Goal: Transaction & Acquisition: Purchase product/service

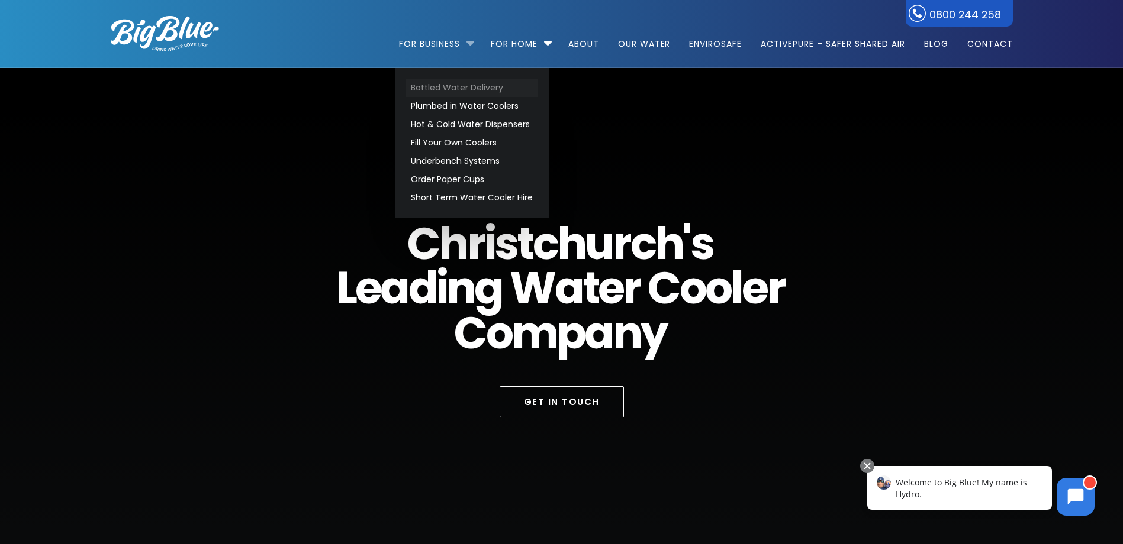
click at [433, 90] on link "Bottled Water Delivery" at bounding box center [471, 88] width 133 height 18
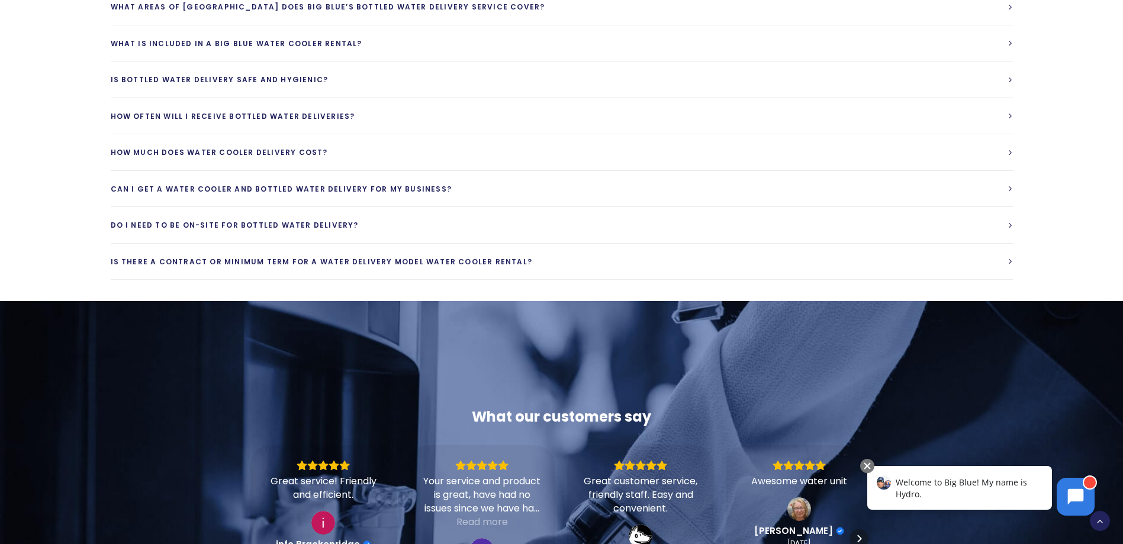
scroll to position [3373, 0]
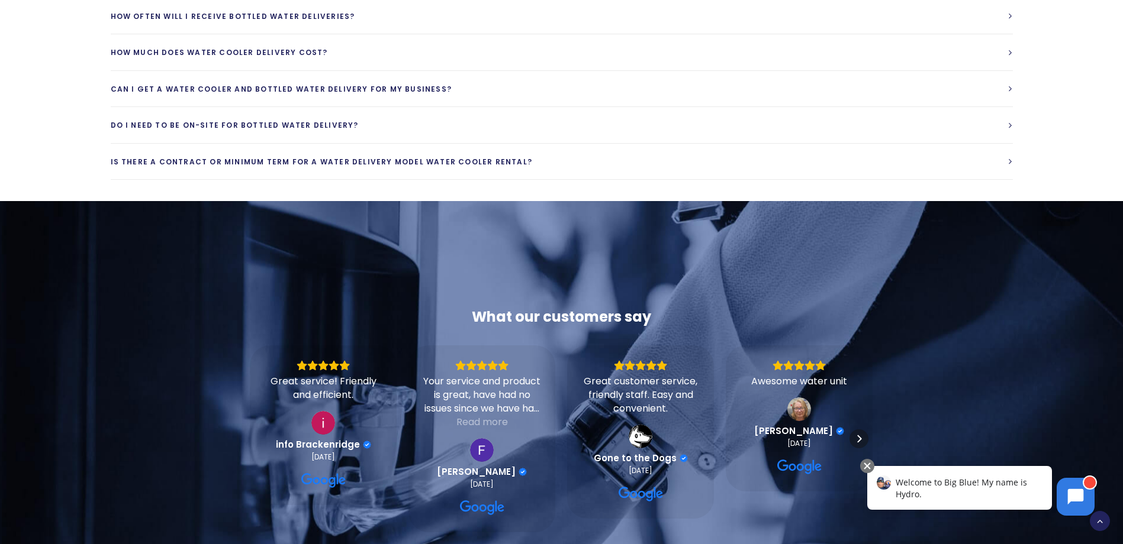
drag, startPoint x: 951, startPoint y: 488, endPoint x: 946, endPoint y: 737, distance: 248.6
click at [952, 488] on div "Welcome to Big Blue! My name is Hydro." at bounding box center [959, 488] width 185 height 44
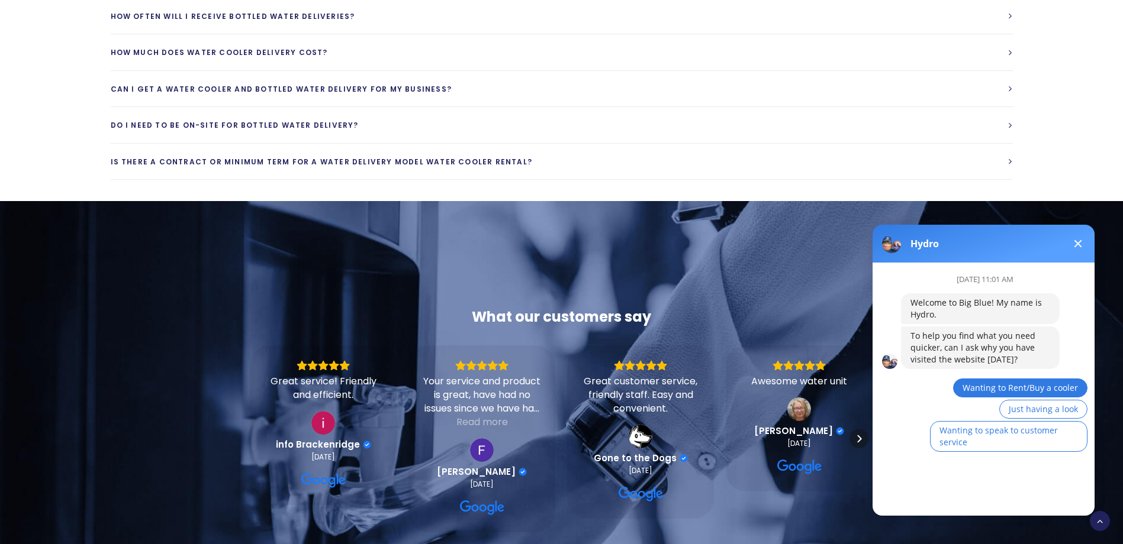
click at [997, 388] on span "Wanting to Rent/Buy a cooler" at bounding box center [1019, 387] width 115 height 11
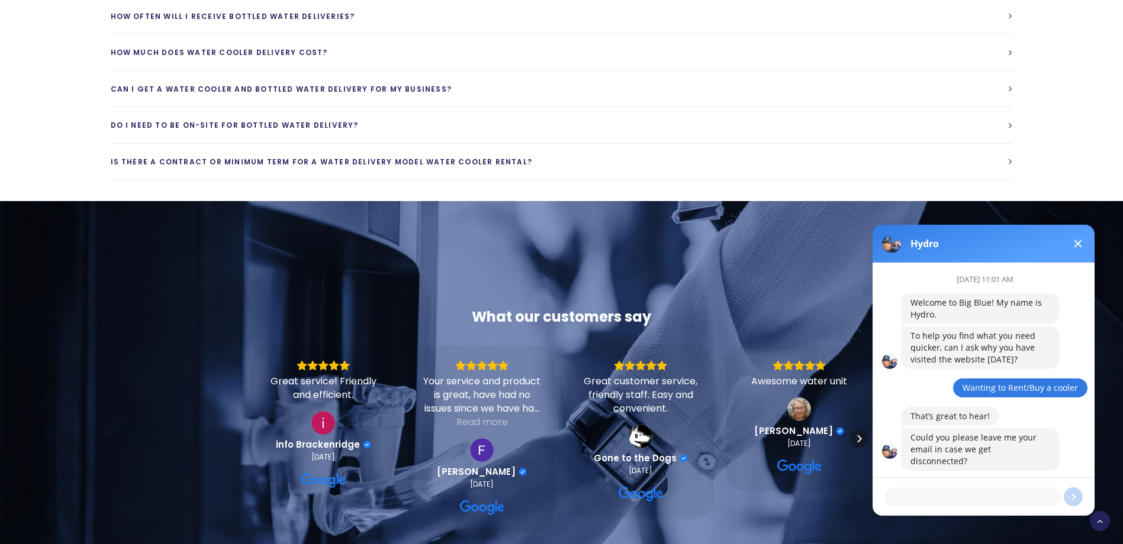
click at [986, 494] on textarea at bounding box center [972, 497] width 176 height 19
type textarea "laura.dunstan@silverfernfarms.co.nz"
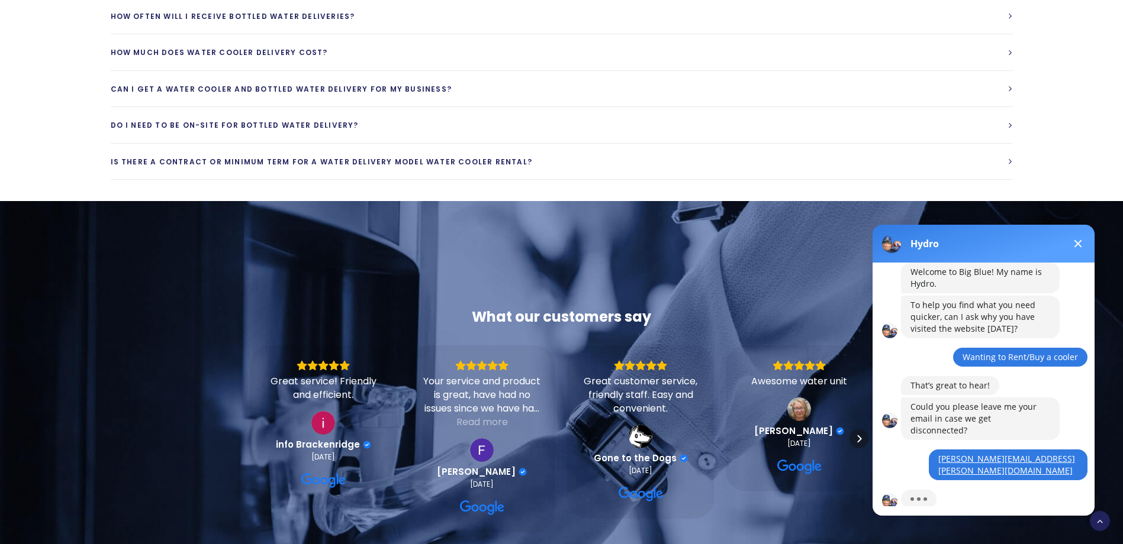
scroll to position [82, 0]
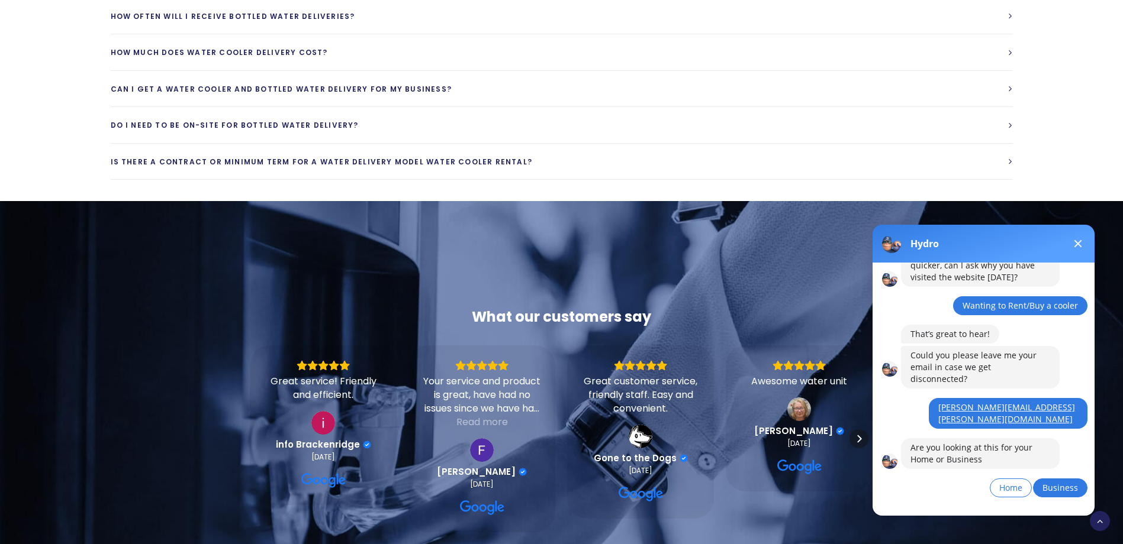
click at [1053, 482] on span "Business" at bounding box center [1060, 487] width 36 height 11
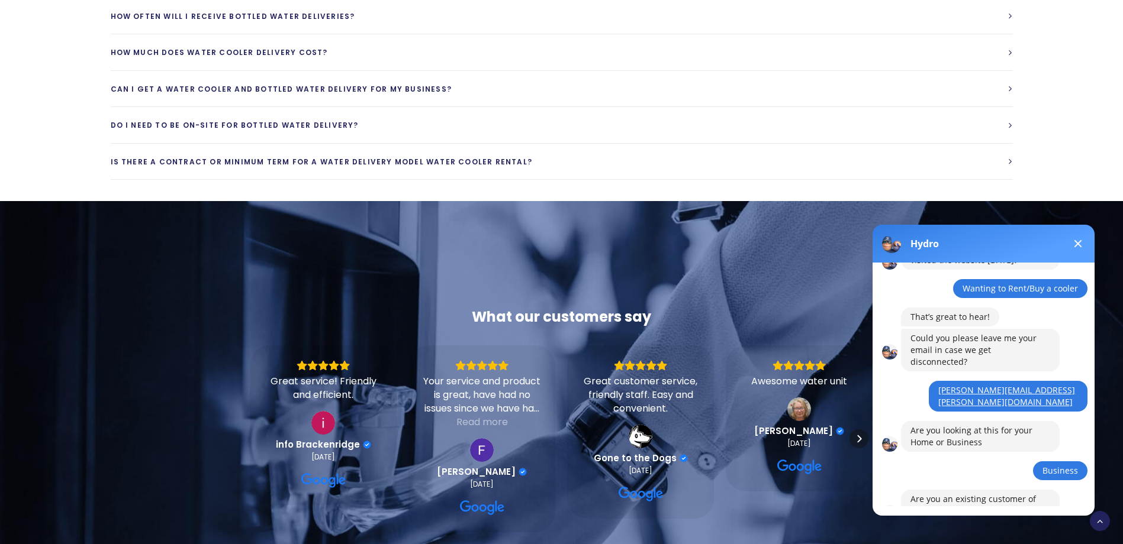
scroll to position [151, 0]
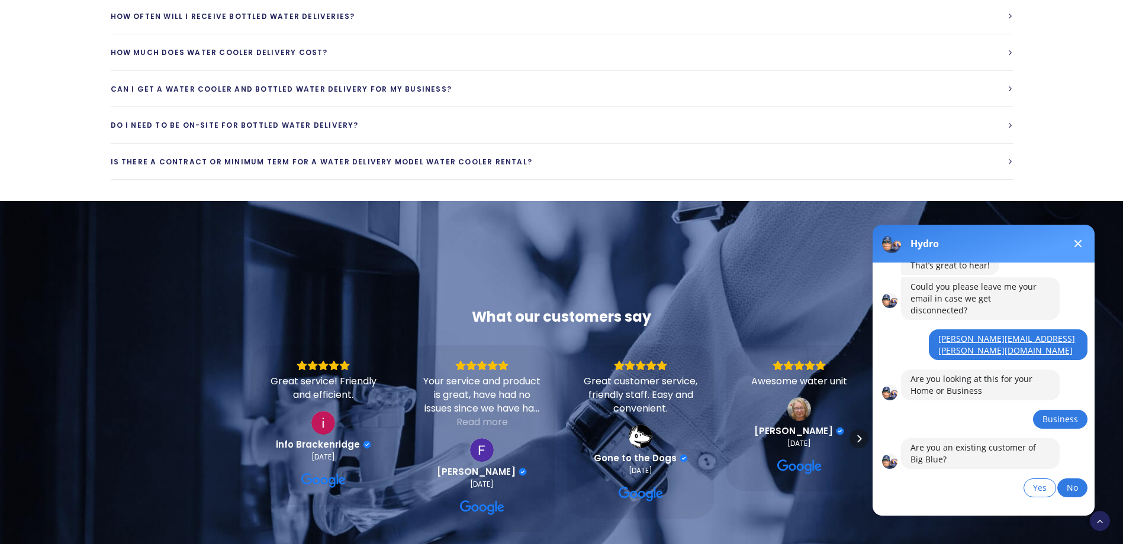
click at [1072, 482] on span "No" at bounding box center [1071, 487] width 11 height 11
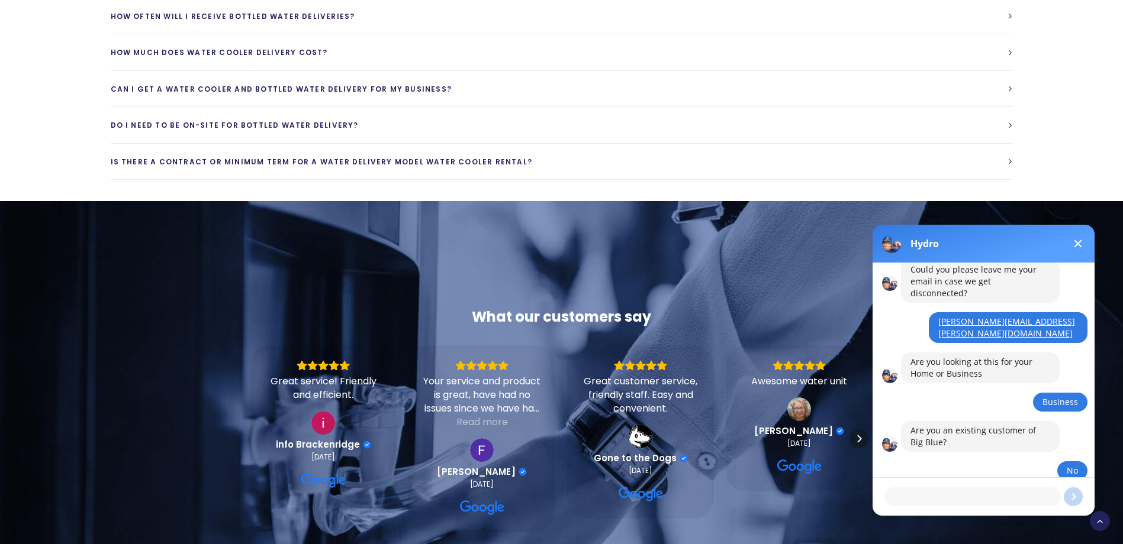
scroll to position [221, 0]
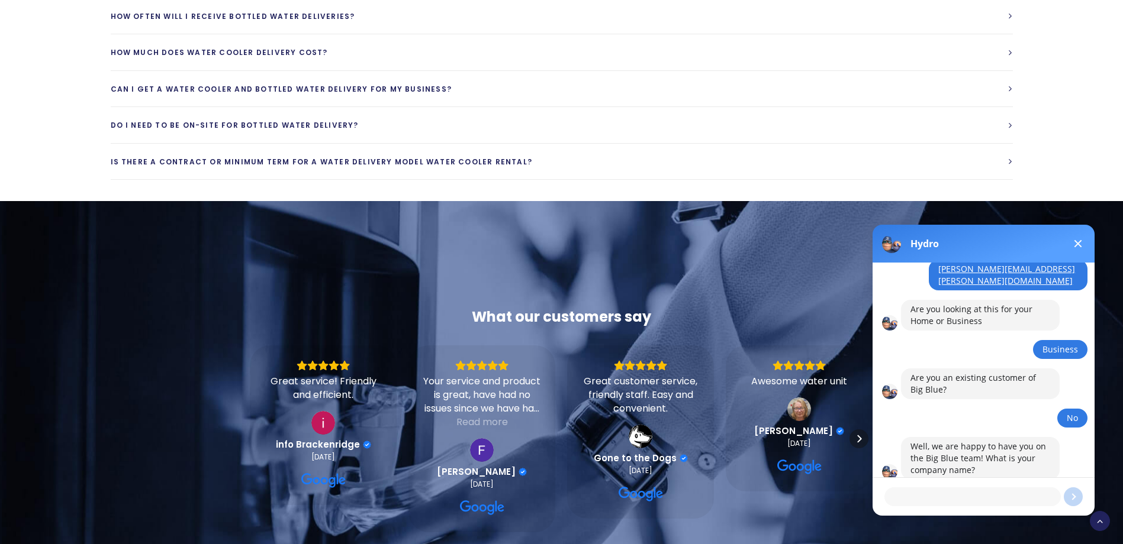
click at [992, 489] on textarea at bounding box center [972, 497] width 176 height 19
click at [917, 493] on textarea "SilverFern Farms" at bounding box center [972, 497] width 176 height 19
type textarea "Silver Fern Farms"
click at [973, 493] on textarea "Silver Fern Farms" at bounding box center [972, 497] width 176 height 19
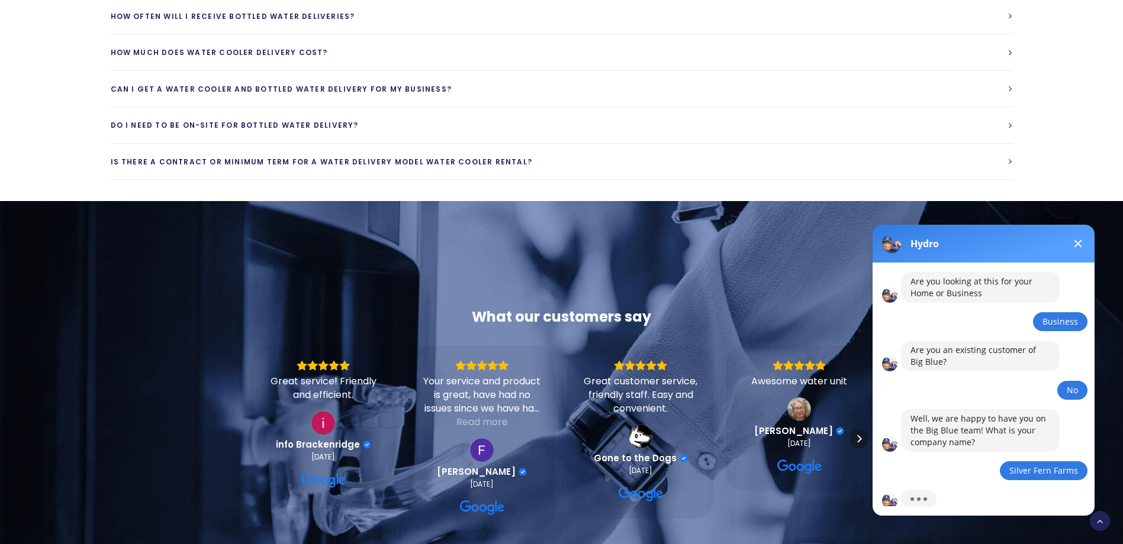
scroll to position [278, 0]
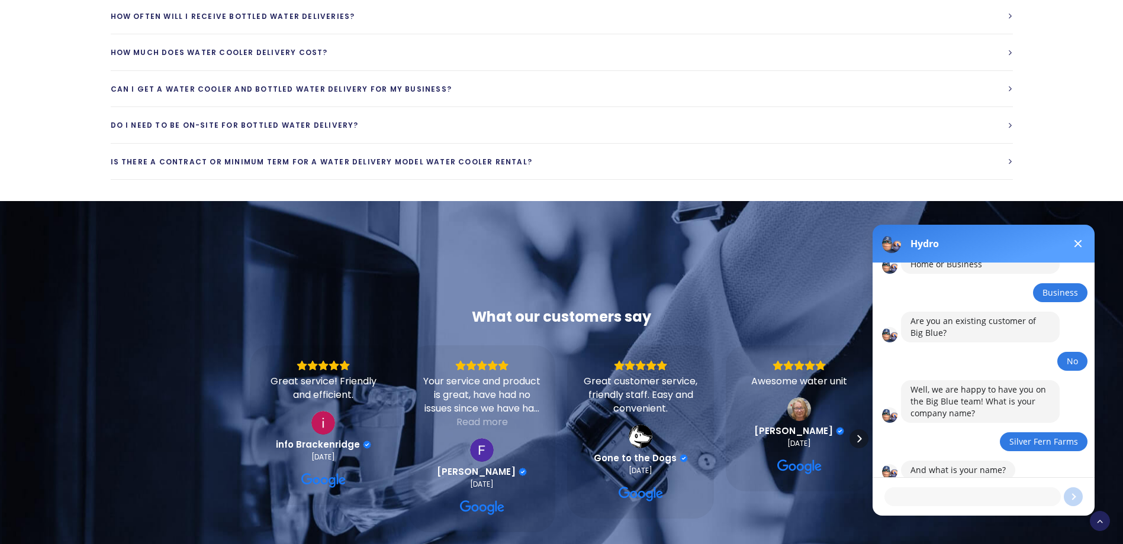
click at [979, 499] on textarea at bounding box center [972, 497] width 176 height 19
type textarea "Laura Dunstan"
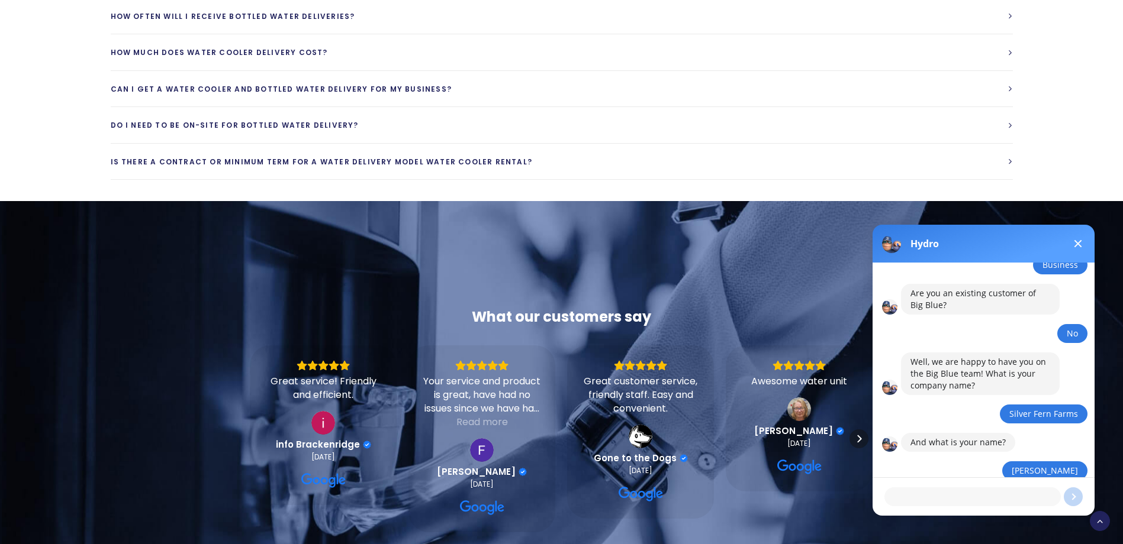
scroll to position [417, 0]
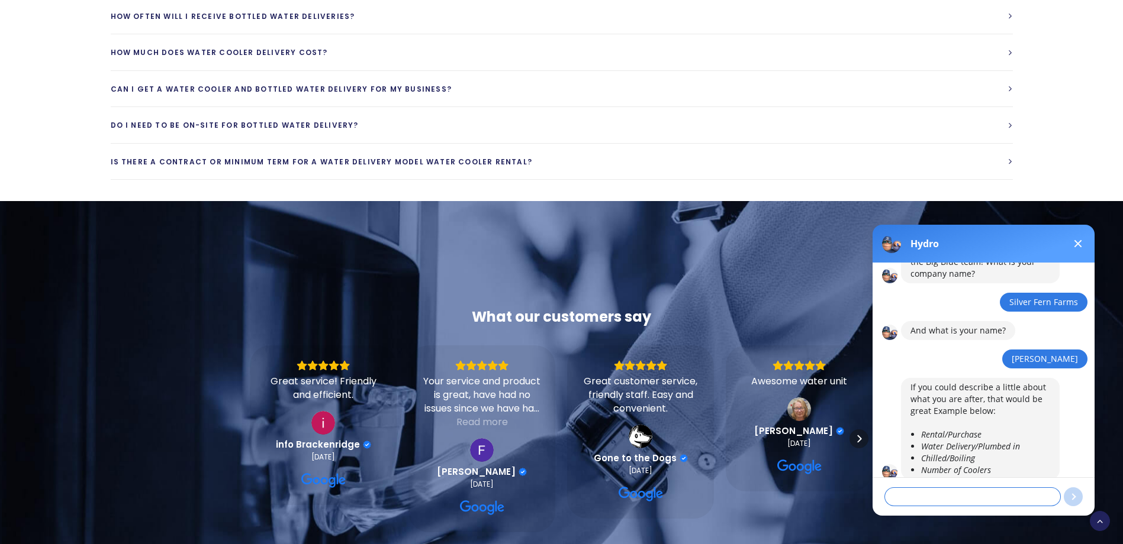
click at [945, 489] on textarea at bounding box center [972, 497] width 176 height 19
type textarea "Rental and Water delievery"
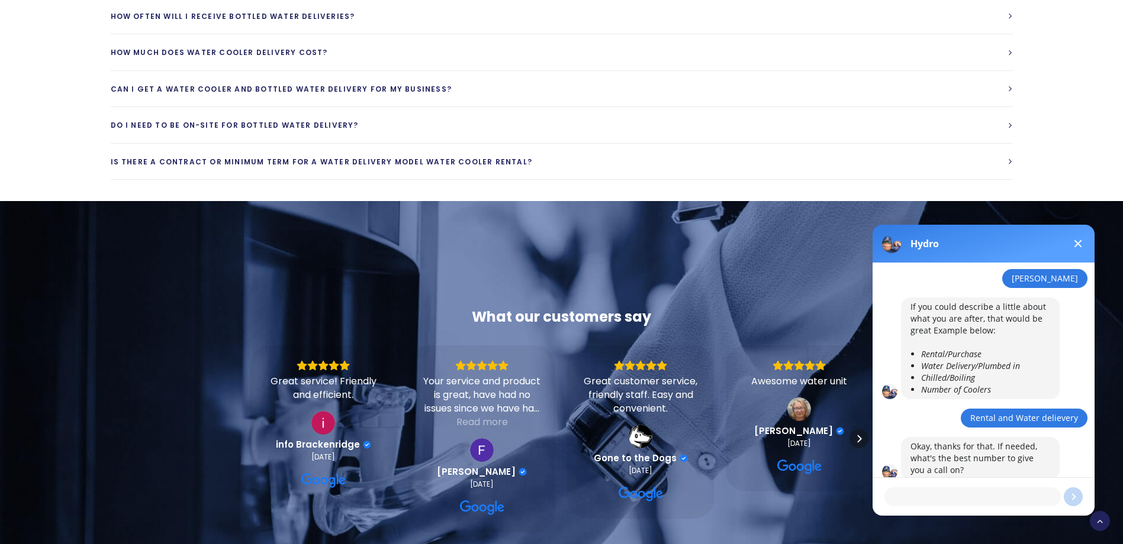
scroll to position [498, 0]
click at [914, 492] on textarea at bounding box center [972, 497] width 176 height 19
type textarea "0272136545"
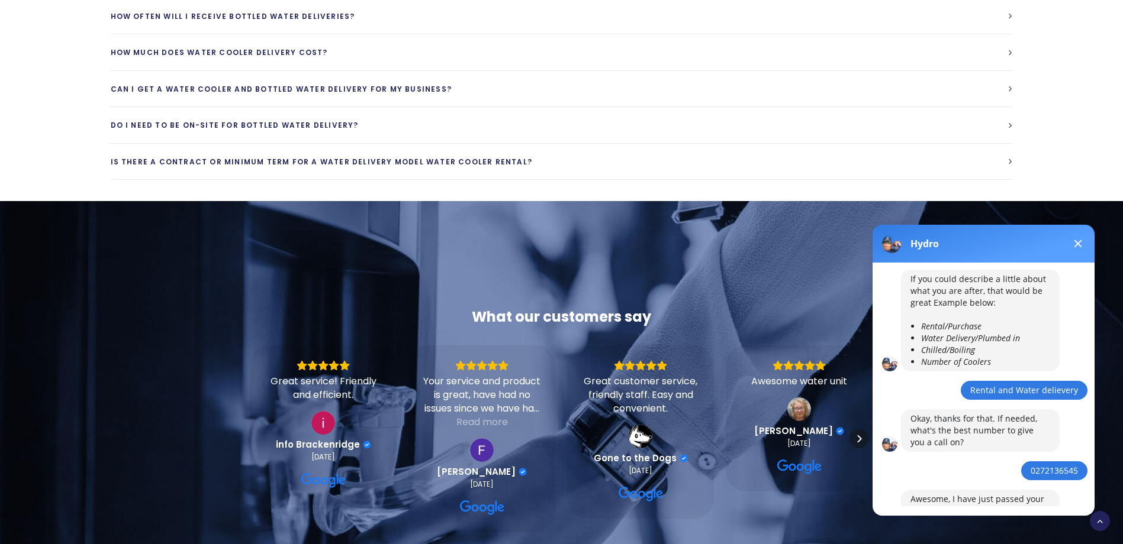
scroll to position [569, 0]
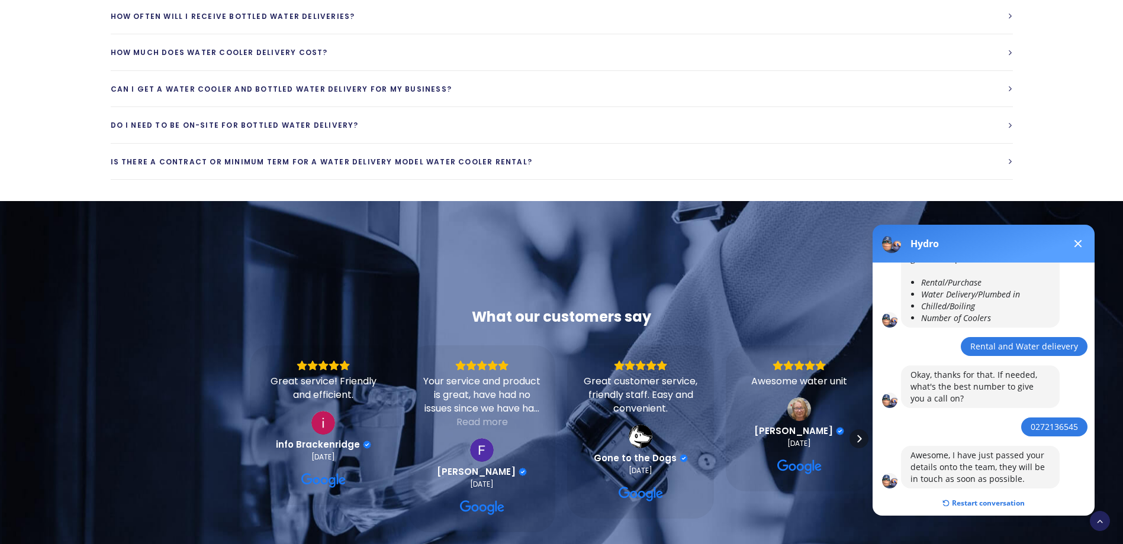
click at [1081, 243] on button at bounding box center [1077, 244] width 14 height 14
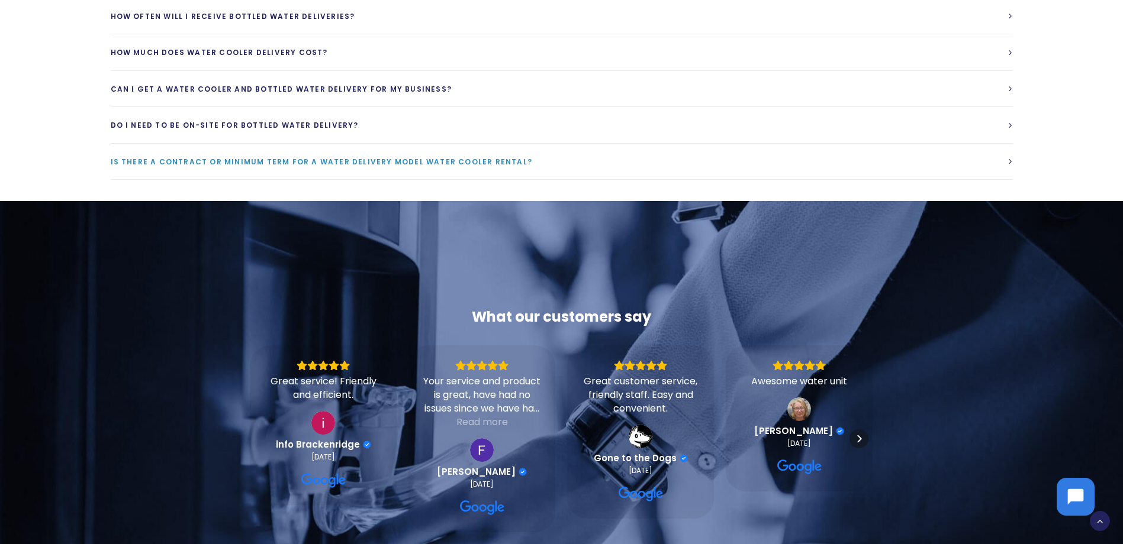
click at [237, 167] on span "Is there a contract or minimum term for a water delivery model water cooler ren…" at bounding box center [322, 162] width 422 height 10
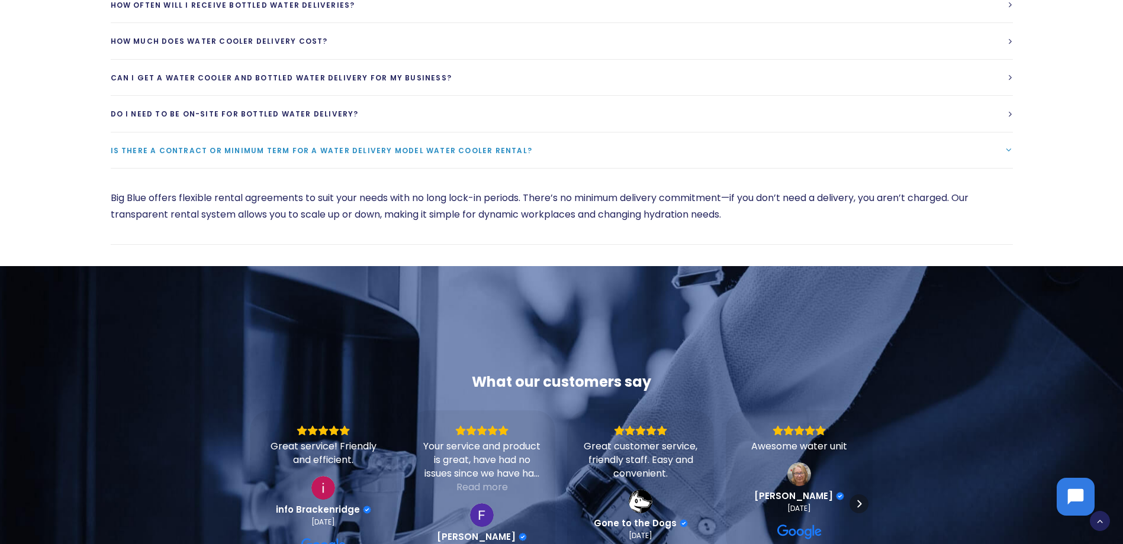
scroll to position [3264, 0]
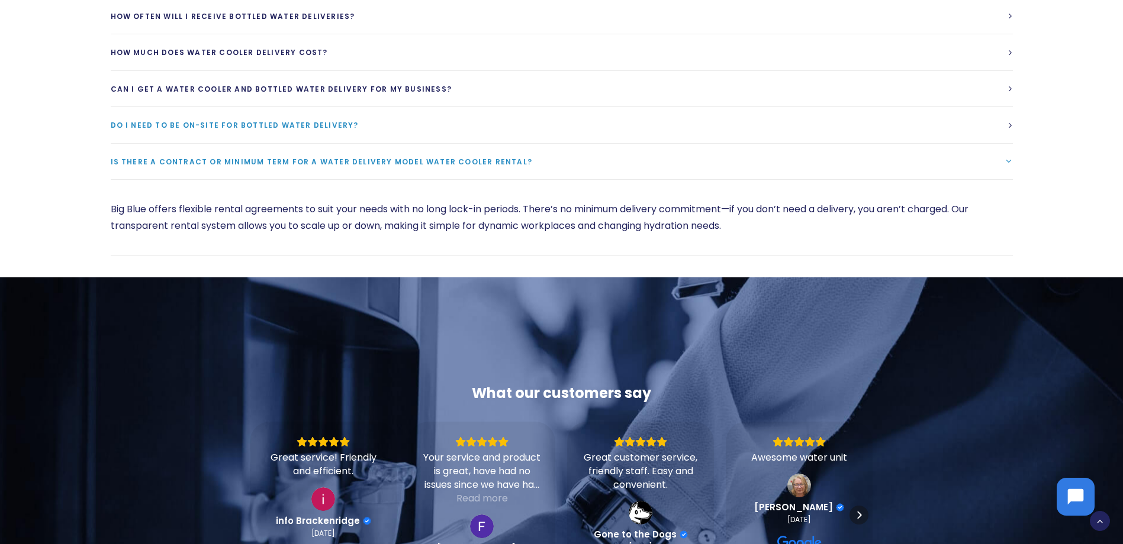
click at [231, 134] on link "Do I need to be on-site for bottled water delivery?" at bounding box center [562, 125] width 902 height 36
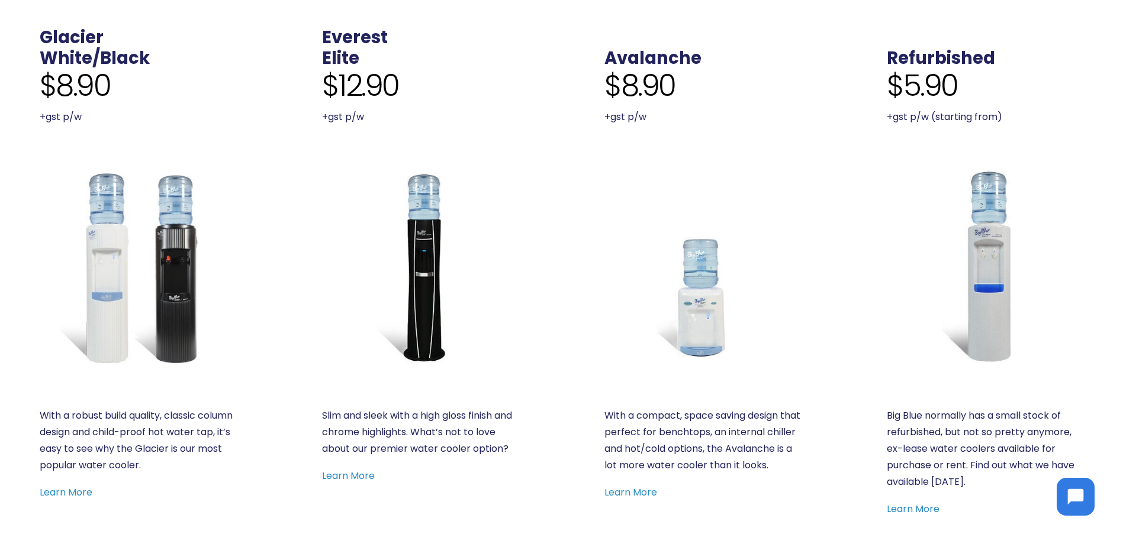
scroll to position [482, 0]
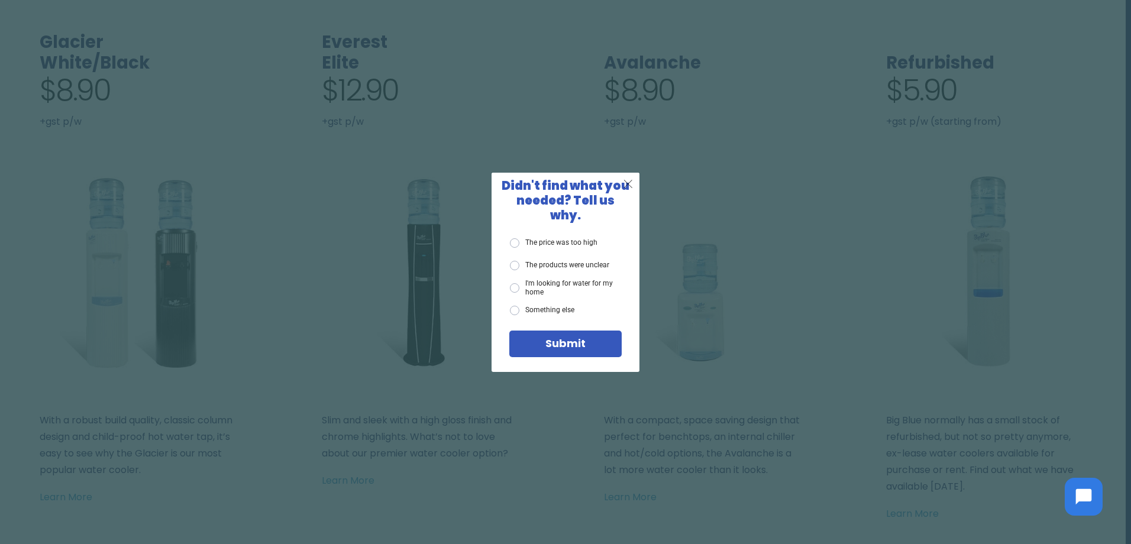
click at [628, 188] on span "X" at bounding box center [628, 183] width 11 height 15
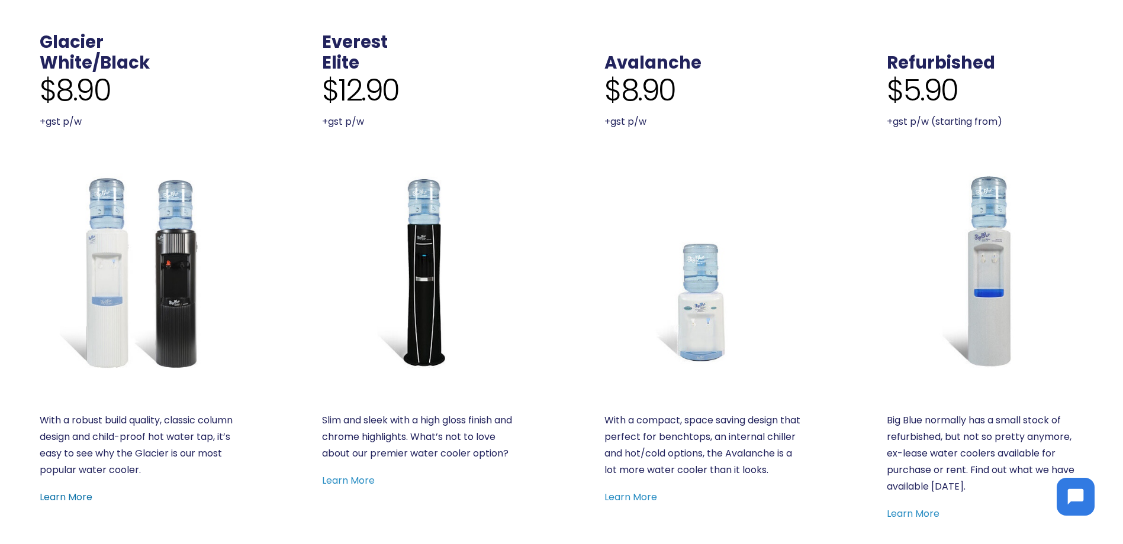
click at [69, 494] on link "Learn More" at bounding box center [66, 498] width 53 height 14
